Goal: Information Seeking & Learning: Learn about a topic

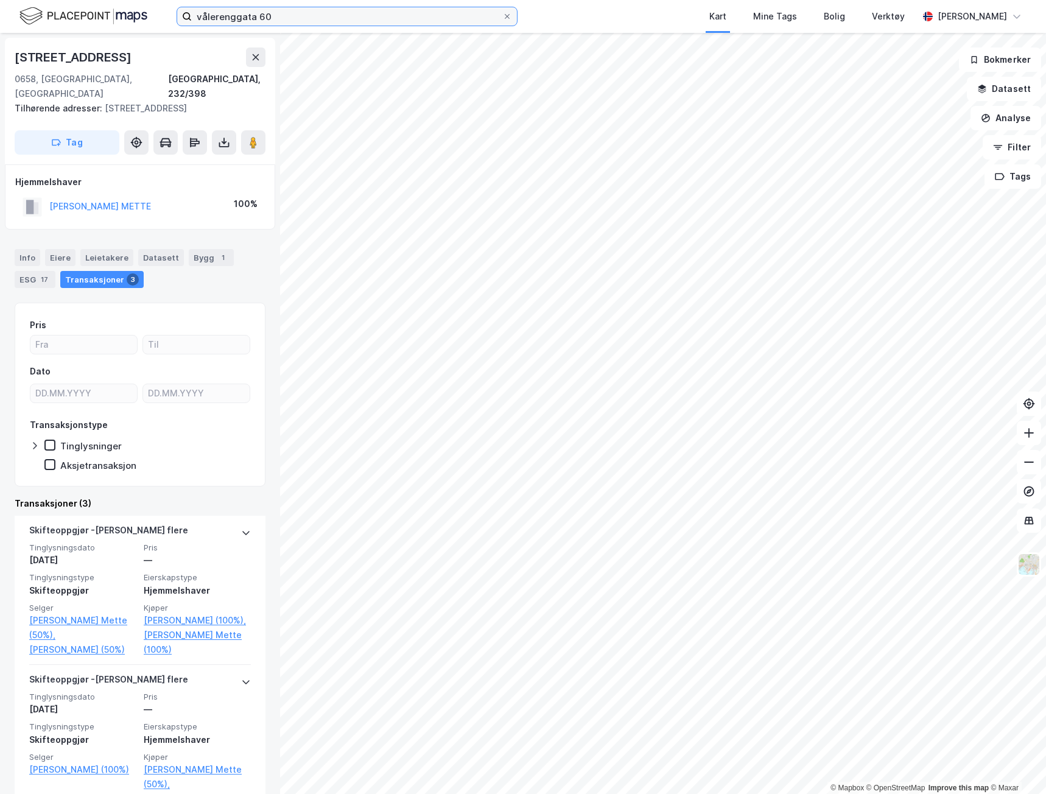
click at [287, 13] on input "vålerenggata 60" at bounding box center [347, 16] width 310 height 18
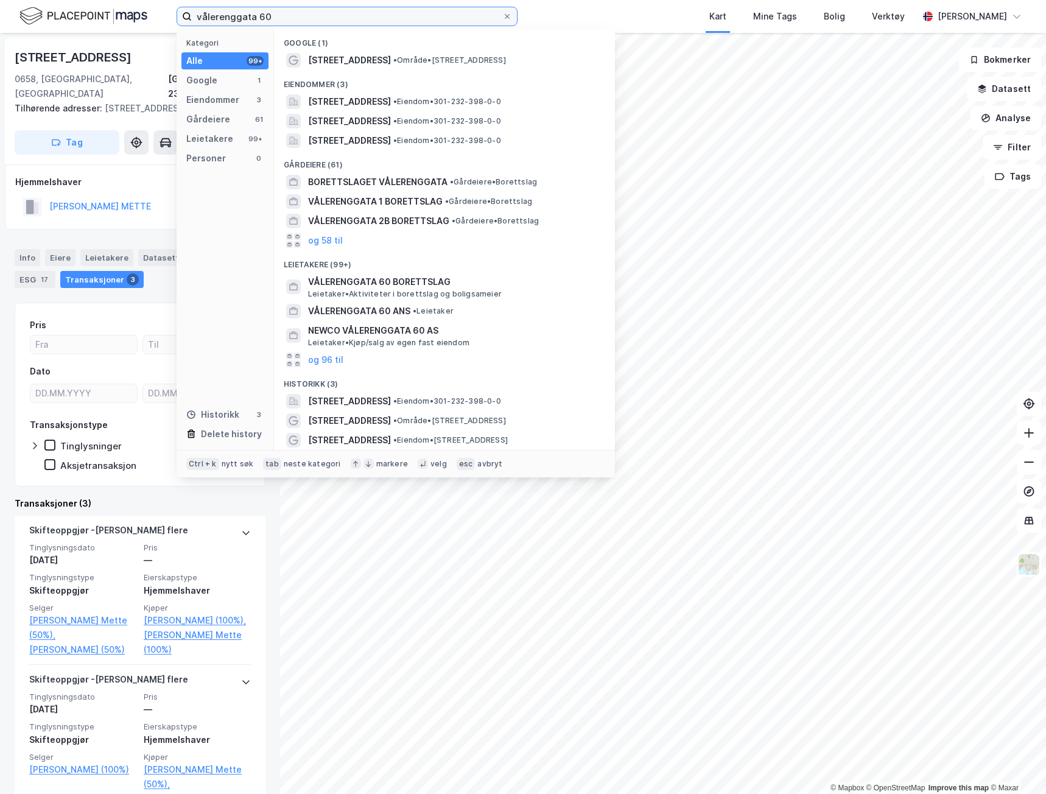
click at [287, 13] on input "vålerenggata 60" at bounding box center [347, 16] width 310 height 18
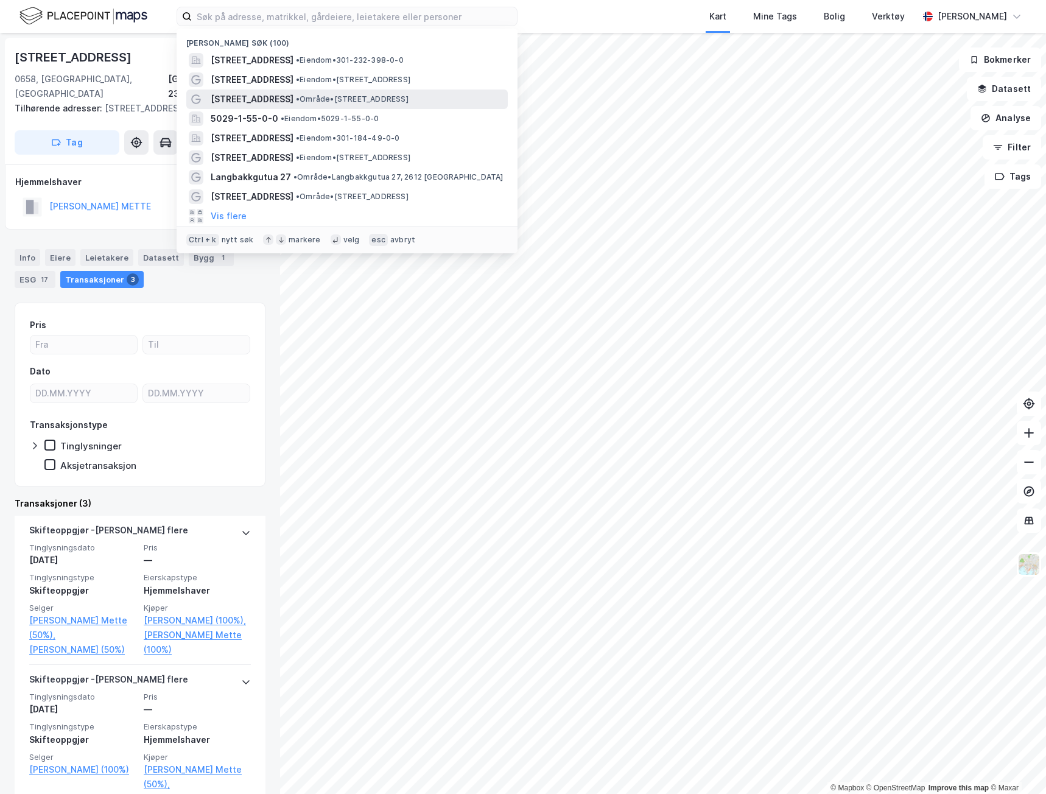
click at [331, 93] on div "[STREET_ADDRESS] • Område • [STREET_ADDRESS]" at bounding box center [358, 99] width 295 height 15
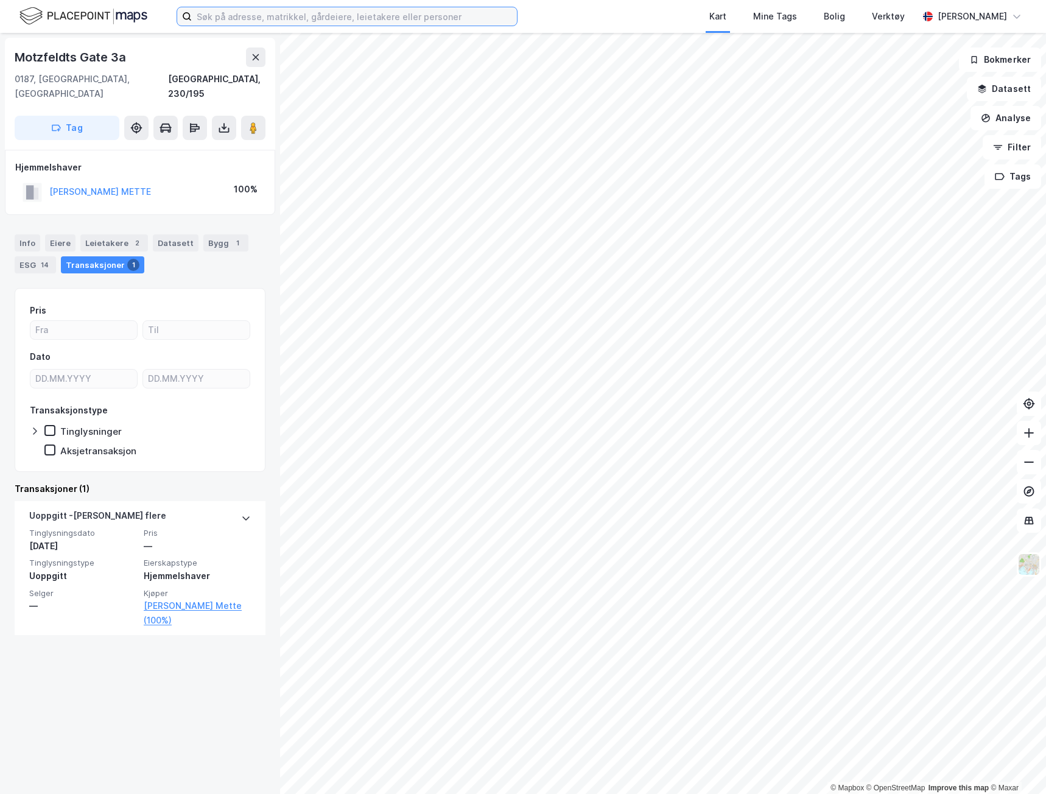
click at [291, 13] on input at bounding box center [354, 16] width 325 height 18
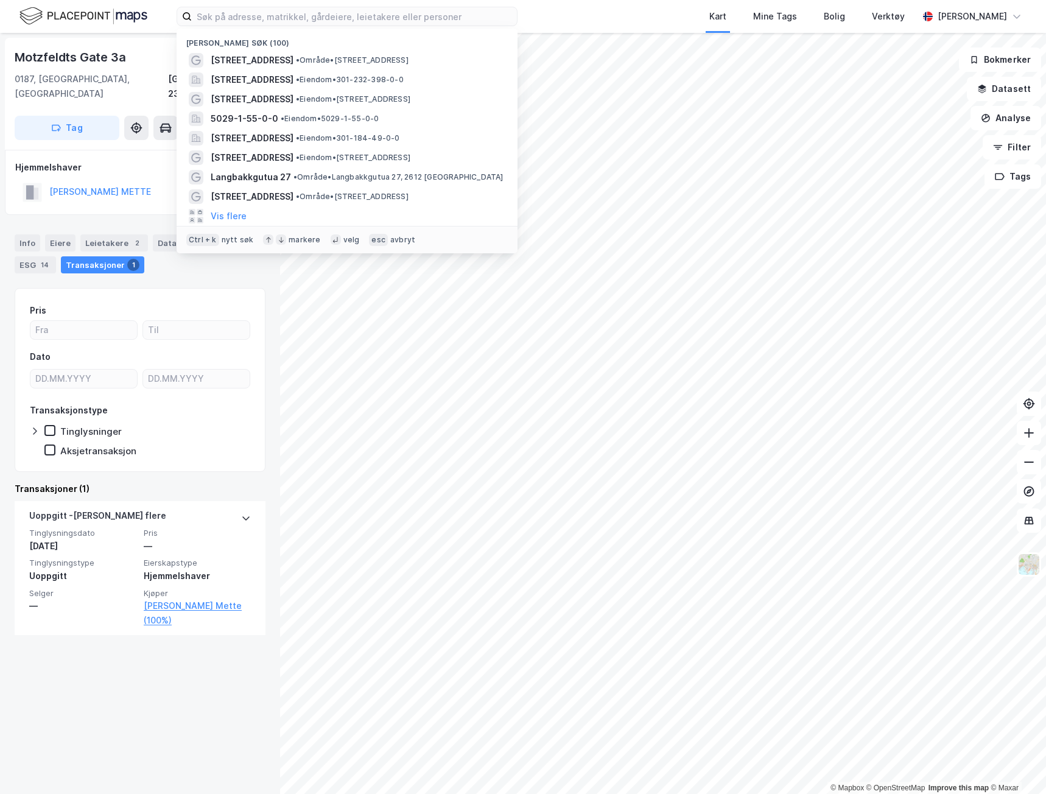
click at [265, 388] on div "Motzfeldts Gate 3a [GEOGRAPHIC_DATA], 230/195 Tag Hjemmelshaver [PERSON_NAME] M…" at bounding box center [140, 413] width 280 height 761
